Goal: Information Seeking & Learning: Find specific fact

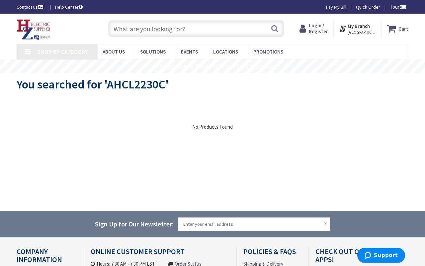
type input "N Spring St, Los Angeles, CA 90012, USA"
